Goal: Task Accomplishment & Management: Use online tool/utility

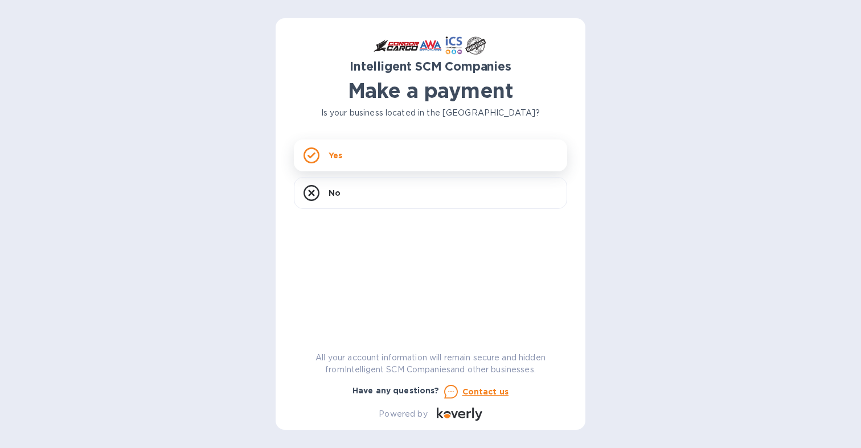
click at [334, 157] on p "Yes" at bounding box center [335, 155] width 14 height 11
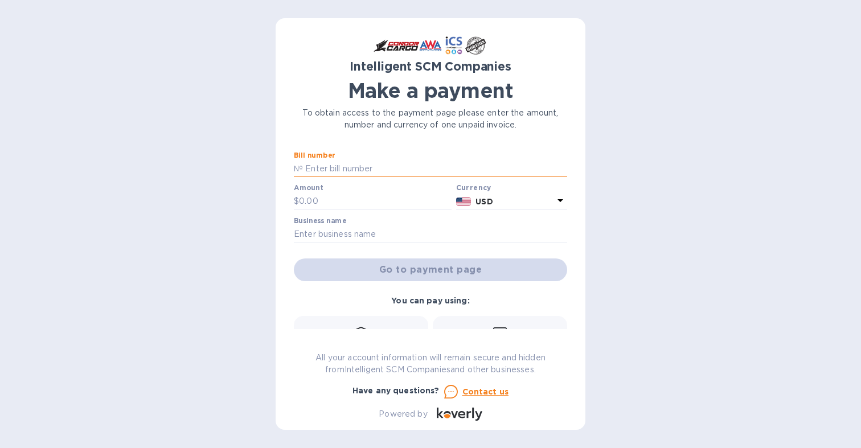
click at [350, 167] on input "text" at bounding box center [435, 169] width 264 height 17
paste input "S00515657"
type input "S00515657"
click at [338, 202] on input "text" at bounding box center [375, 201] width 153 height 17
type input "3,072.56"
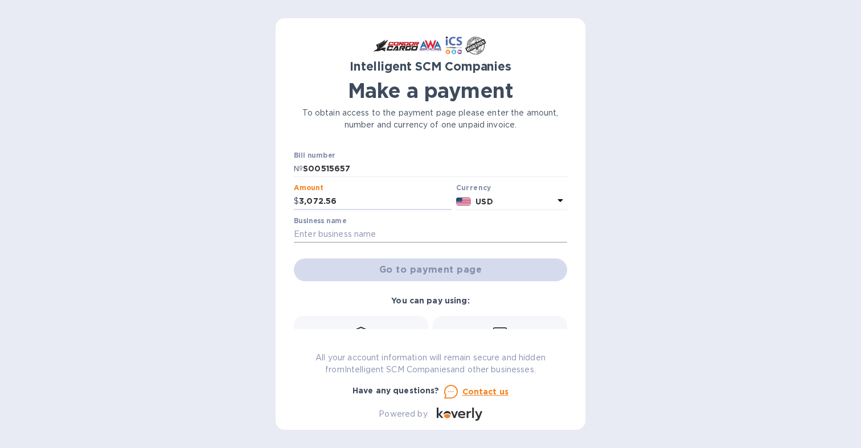
click at [333, 229] on input "text" at bounding box center [430, 234] width 273 height 17
type input "5411 LLC"
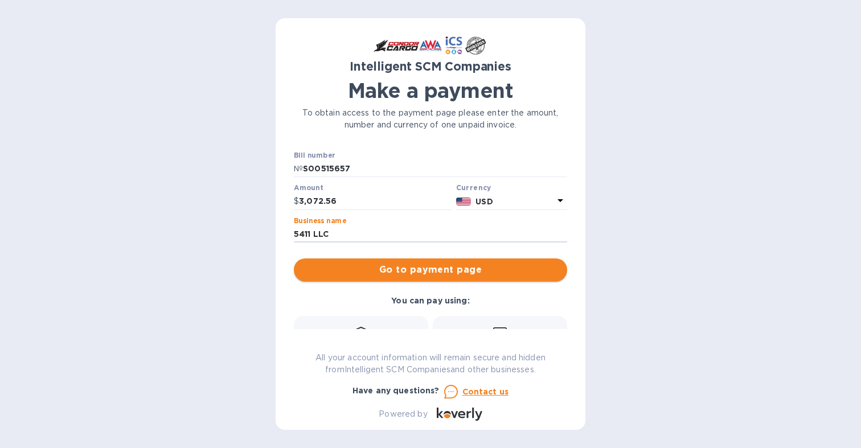
click at [393, 270] on span "Go to payment page" at bounding box center [430, 270] width 255 height 14
